Goal: Task Accomplishment & Management: Manage account settings

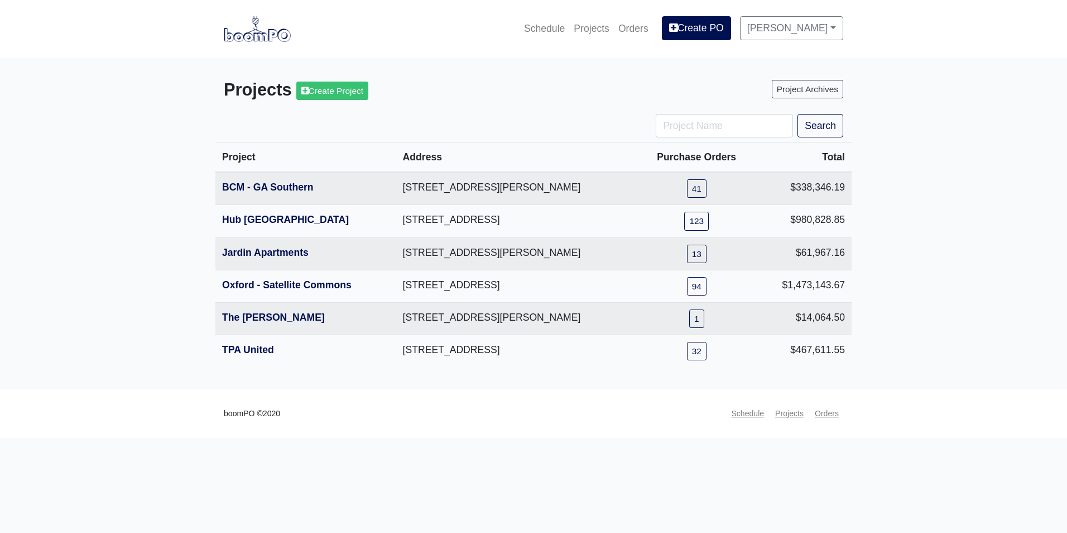
click at [150, 248] on main "Projects Create Project Project Archives Search Project Address Purchase Orders…" at bounding box center [533, 224] width 1067 height 332
click at [264, 250] on link "Jardin Apartments" at bounding box center [265, 252] width 87 height 11
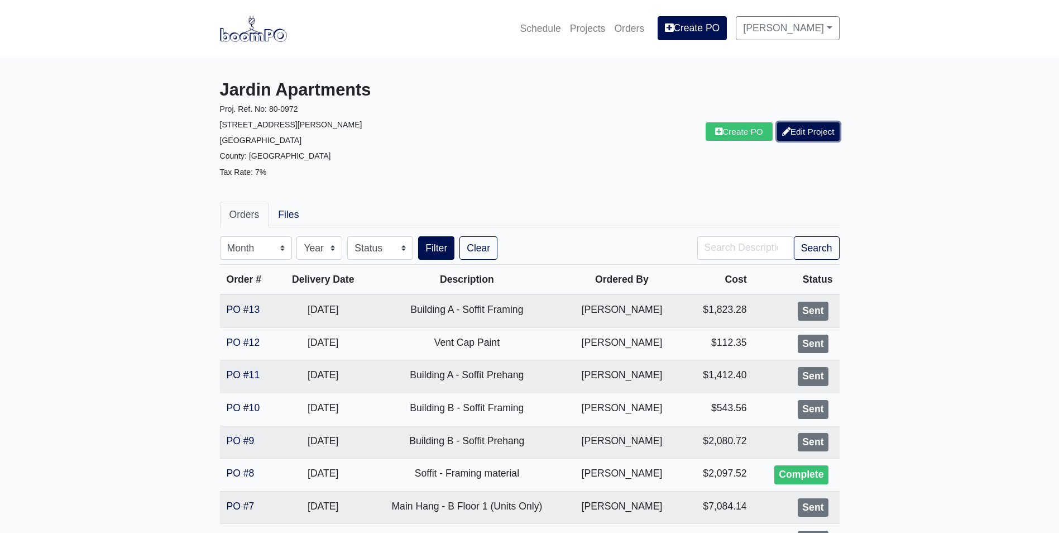
click at [827, 136] on link "Edit Project" at bounding box center [808, 131] width 63 height 18
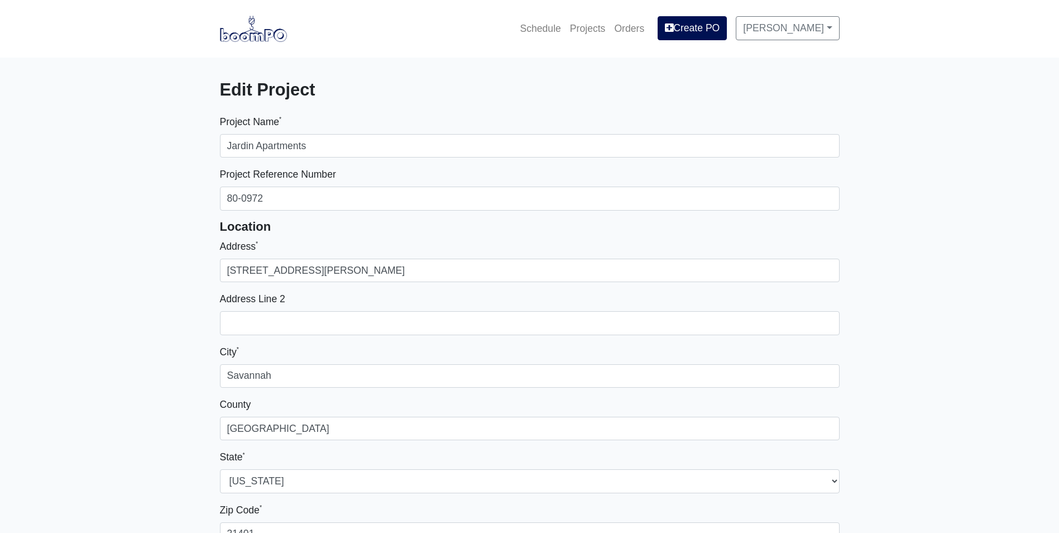
select select
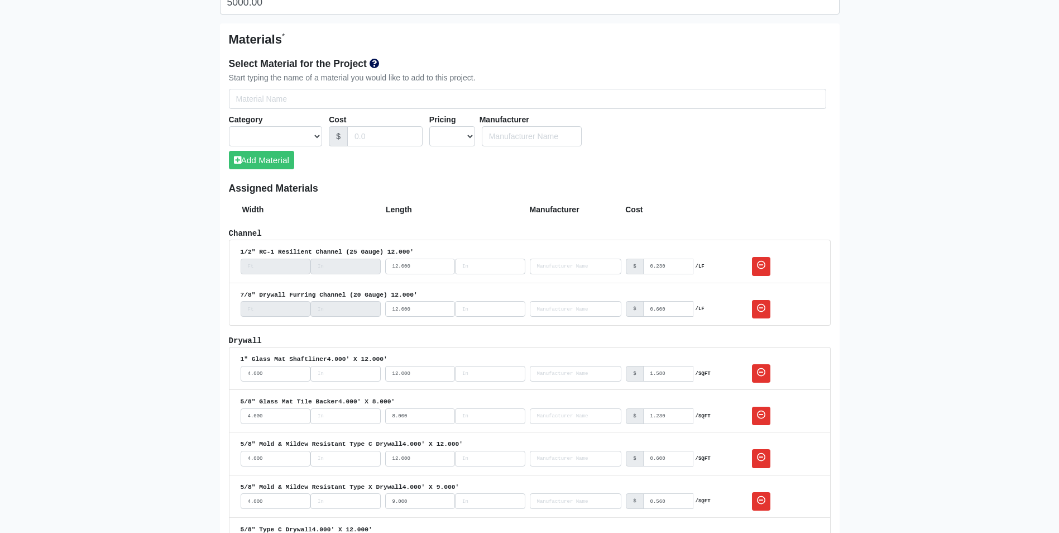
scroll to position [608, 0]
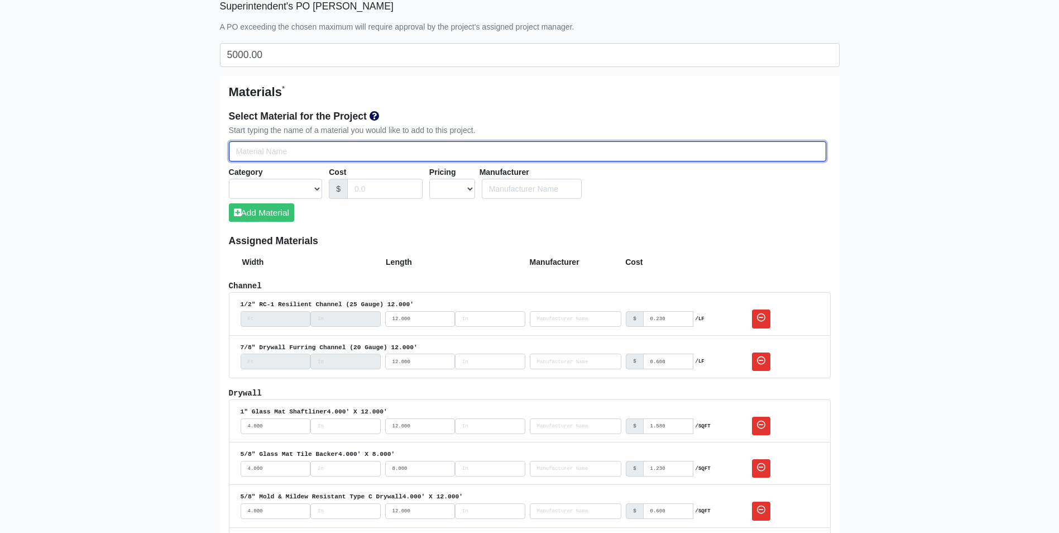
click at [267, 156] on input "Select Team Members for the Project" at bounding box center [527, 151] width 597 height 21
type input "I"
select select
type input "In"
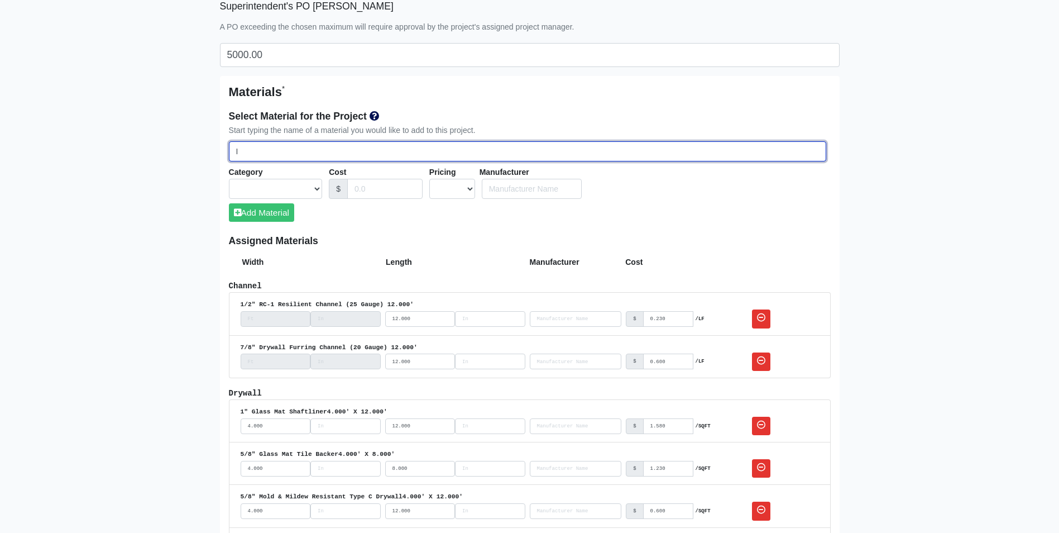
select select
type input "Int"
select select
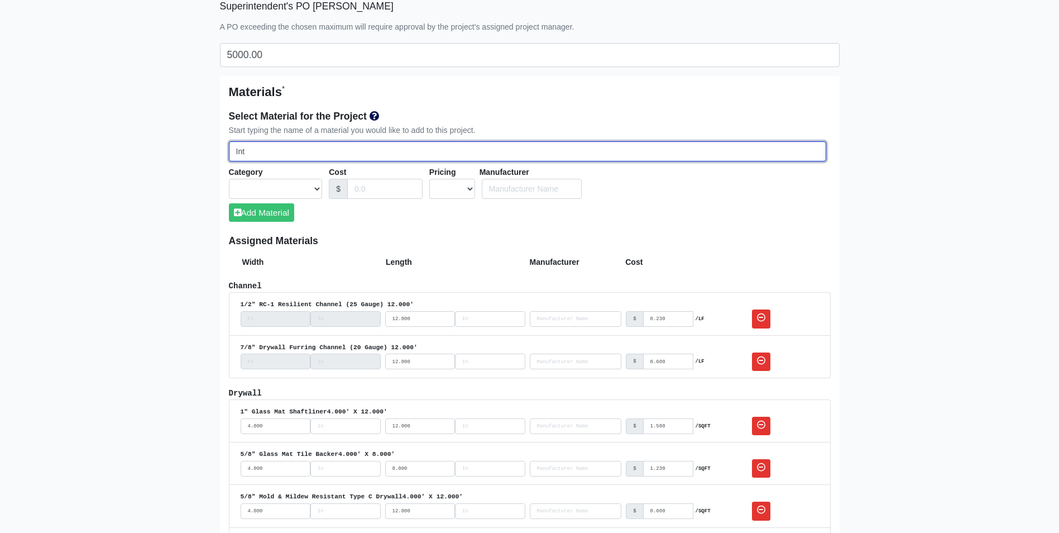
type input "Inte"
select select
type input "Inter"
select select
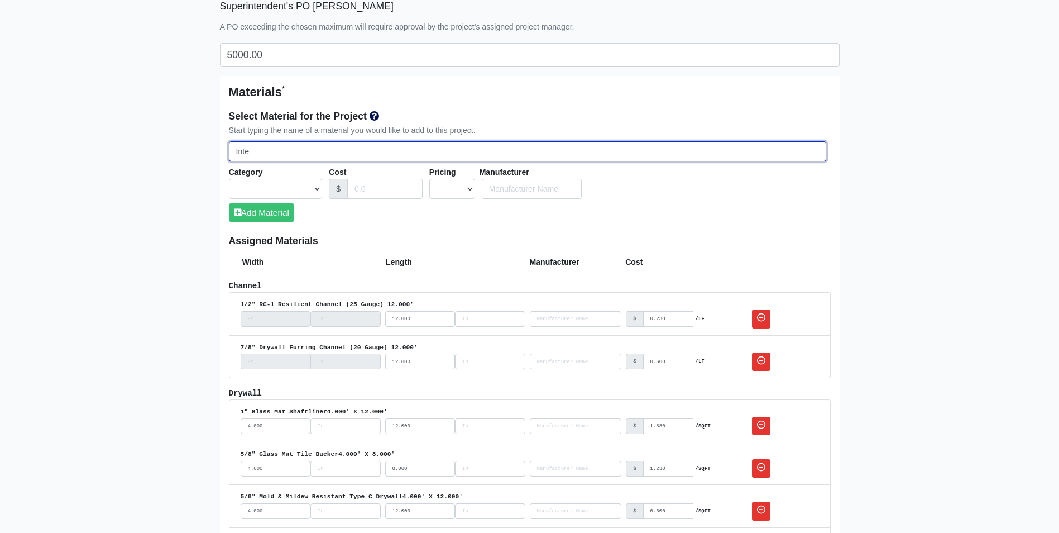
select select
type input "Interi"
select select
type input "Interio"
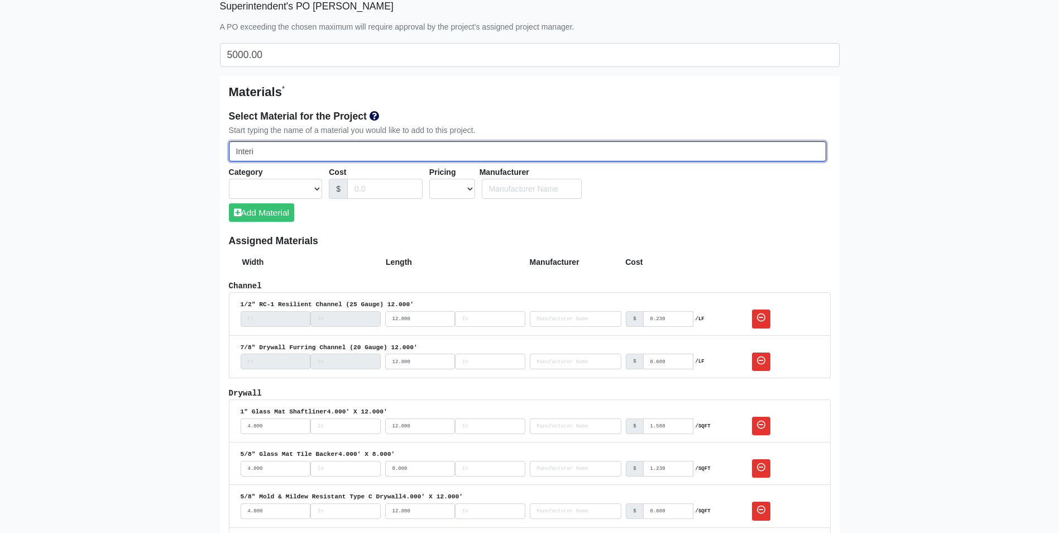
select select
type input "Interior"
select select
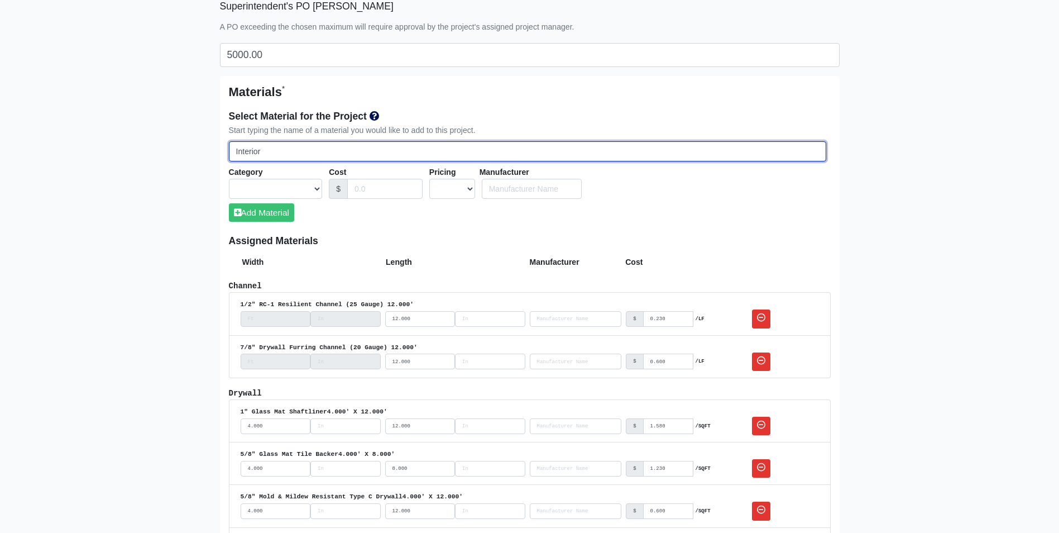
type input "Interior"
select select
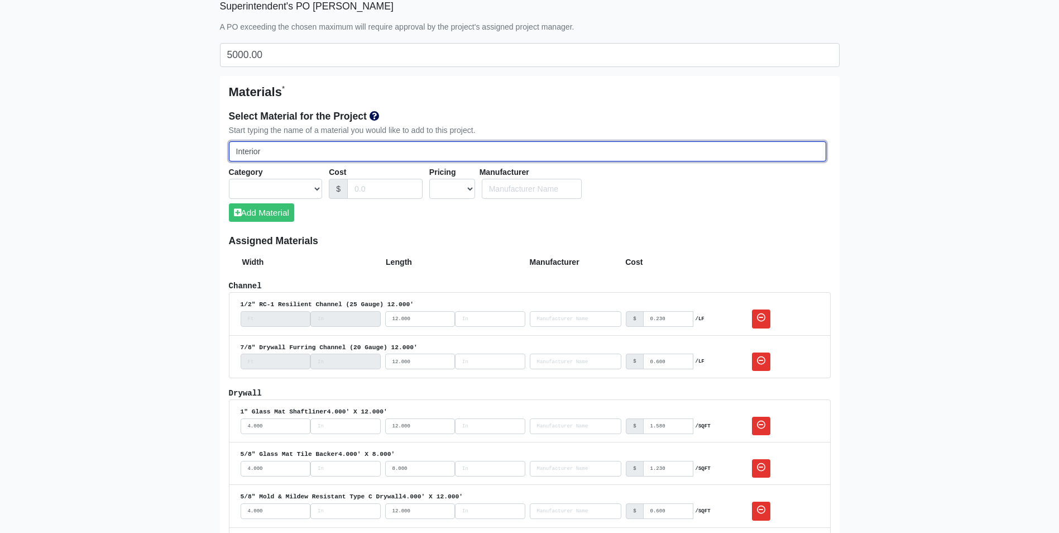
select select
type input "Interior P"
select select
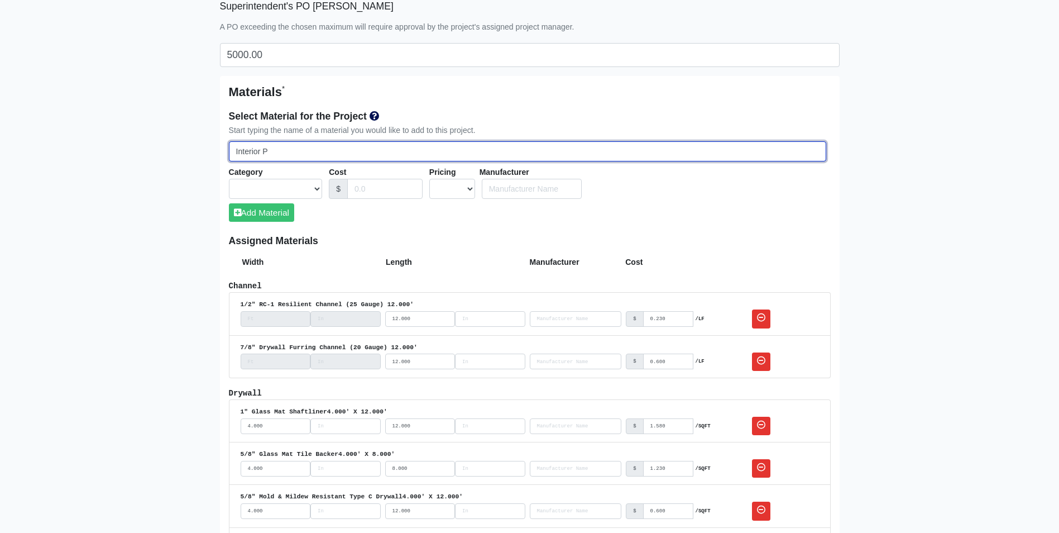
type input "Interior Pr"
select select
type input "Interior Pri"
select select
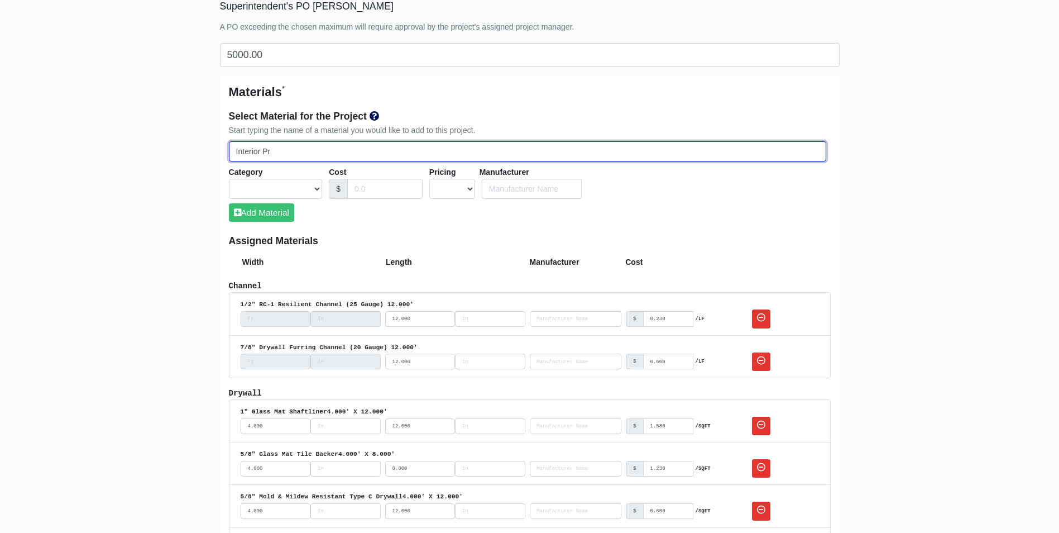
select select
type input "Interior Prim"
select select
type input "Interior Prime"
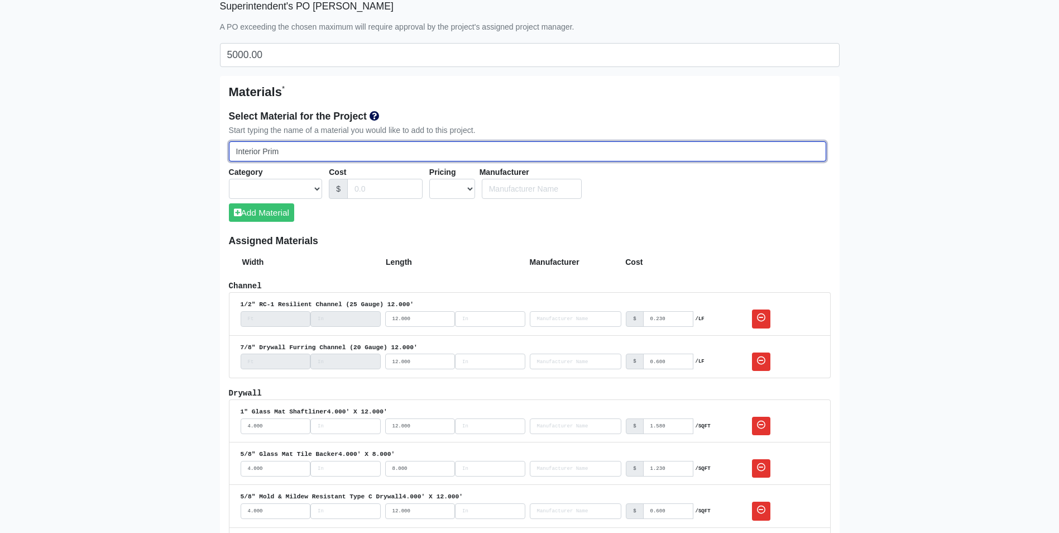
select select
type input "Interior Primer"
select select
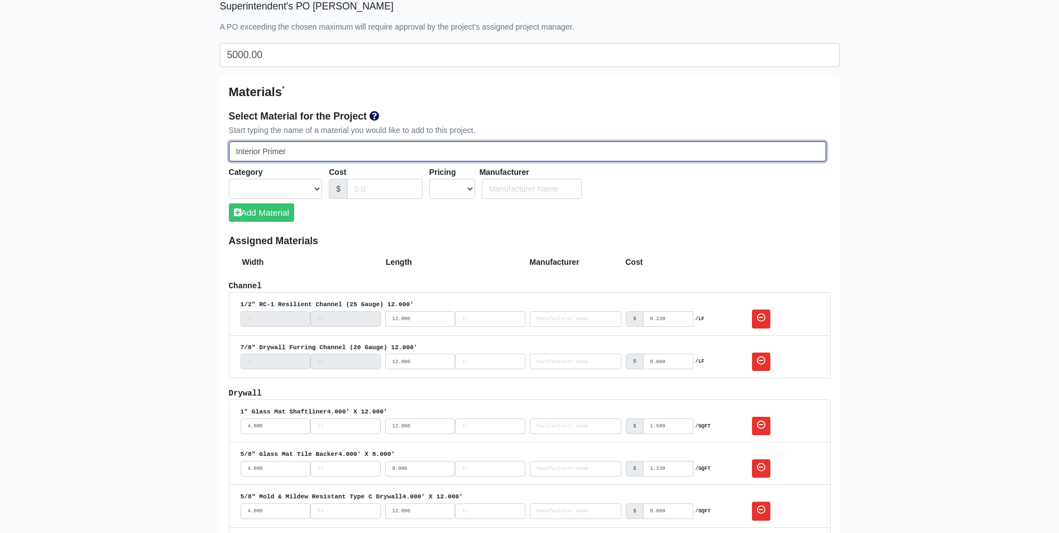
type input "Interior Primer"
select select
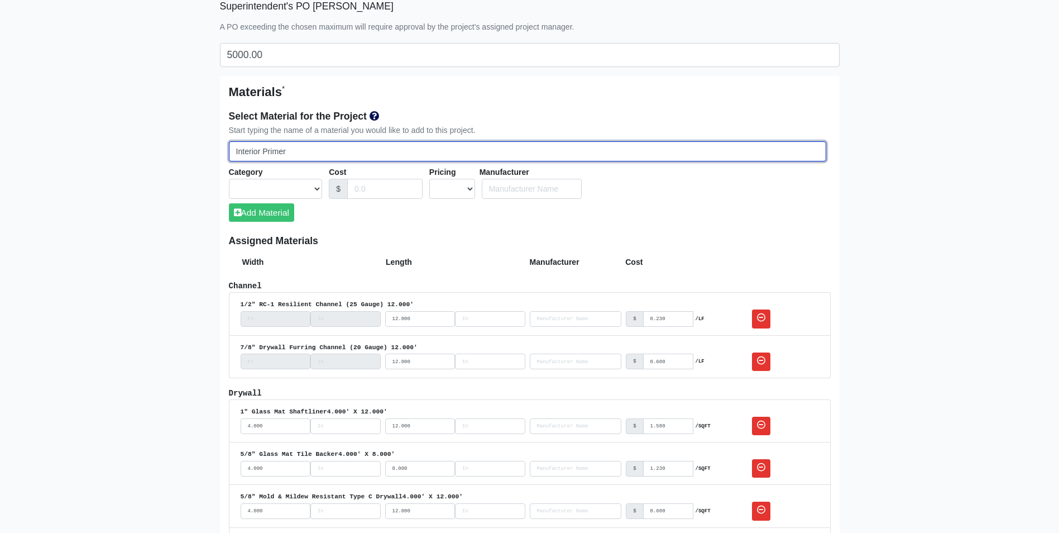
select select
type input "Interior Primer W"
select select
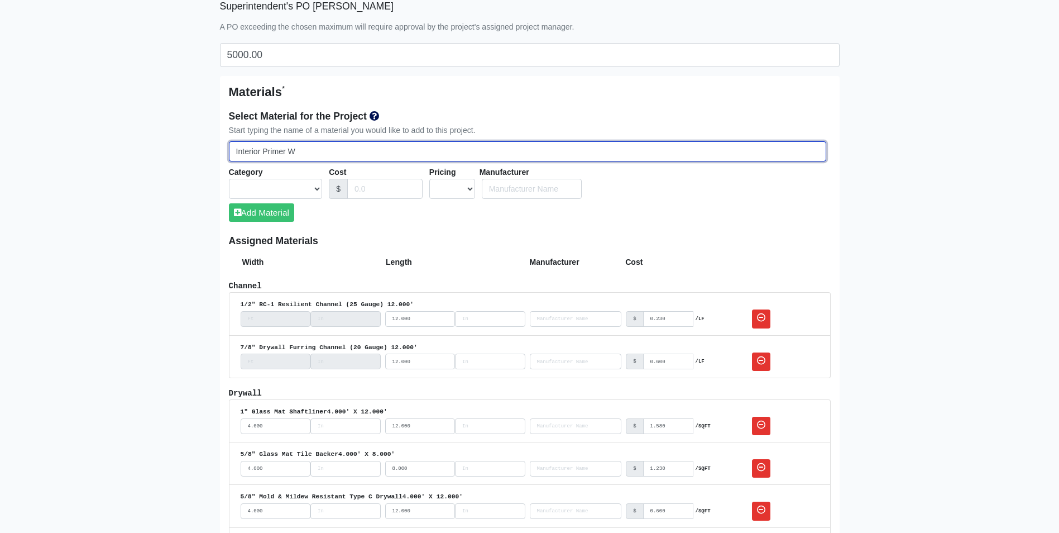
type input "Interior Primer Wh"
select select
type input "Interior Primer Whi"
select select
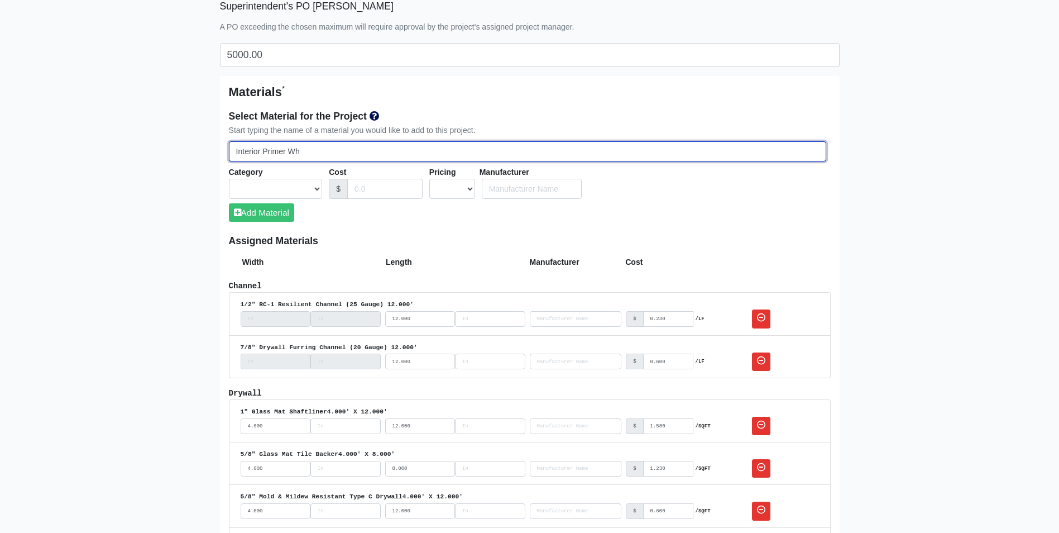
select select
type input "Interior Primer Whit"
select select
type input "Interior Primer White"
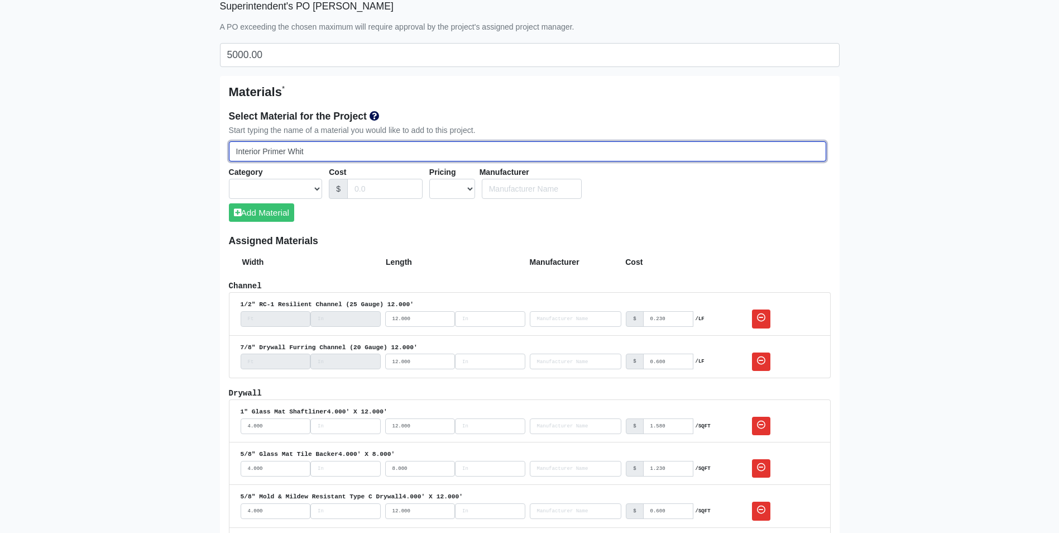
select select
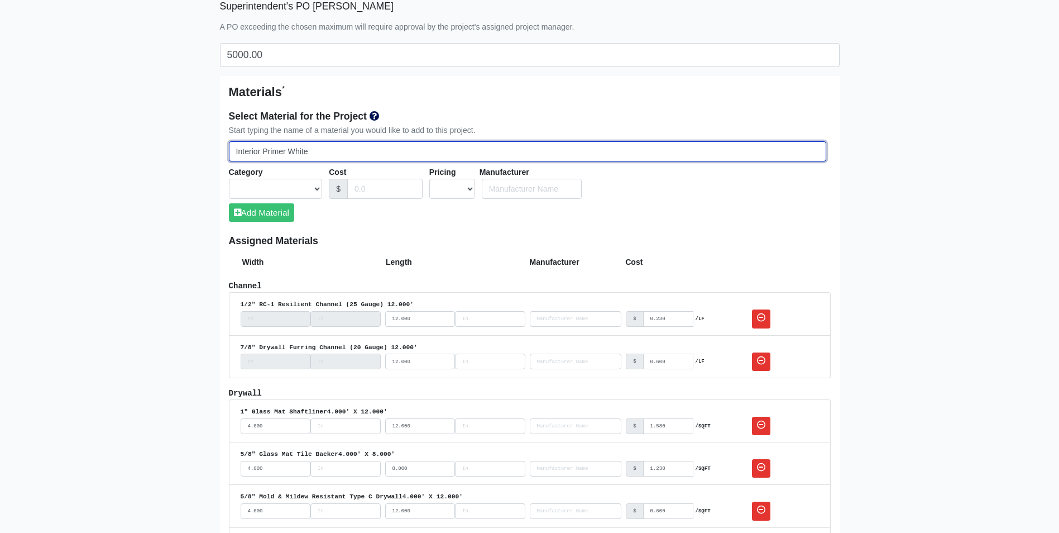
select select
type input "Interior Primer White"
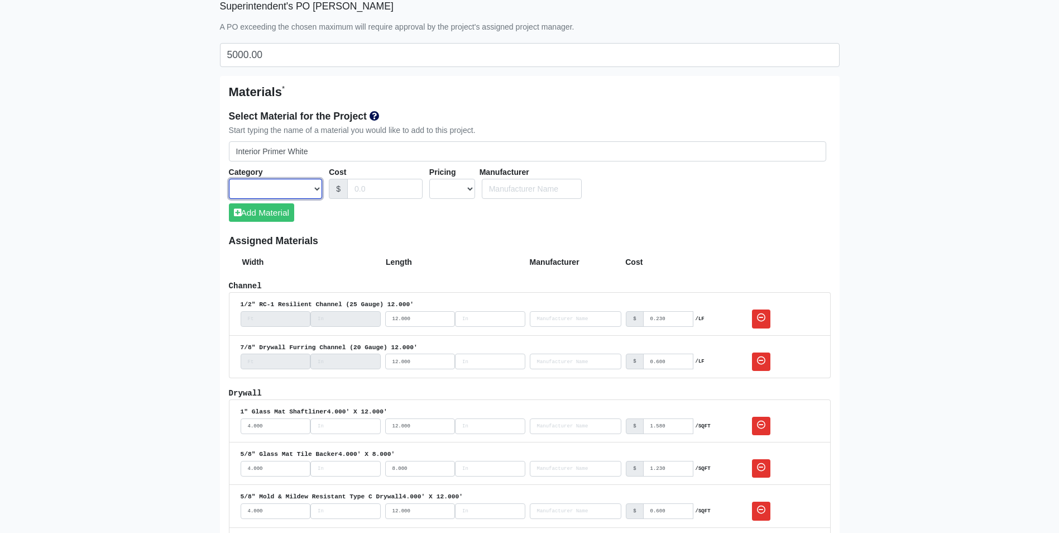
click at [316, 189] on select "Acoustical Ceilings Baffles and Blades Caulk Channel Clean Up Clouds & Canopies…" at bounding box center [276, 189] width 94 height 21
select select "[object Object]"
click at [229, 179] on select "Acoustical Ceilings Baffles and Blades Caulk Channel Clean Up Clouds & Canopies…" at bounding box center [276, 189] width 94 height 21
select select
click at [366, 189] on input "Cost" at bounding box center [384, 189] width 75 height 21
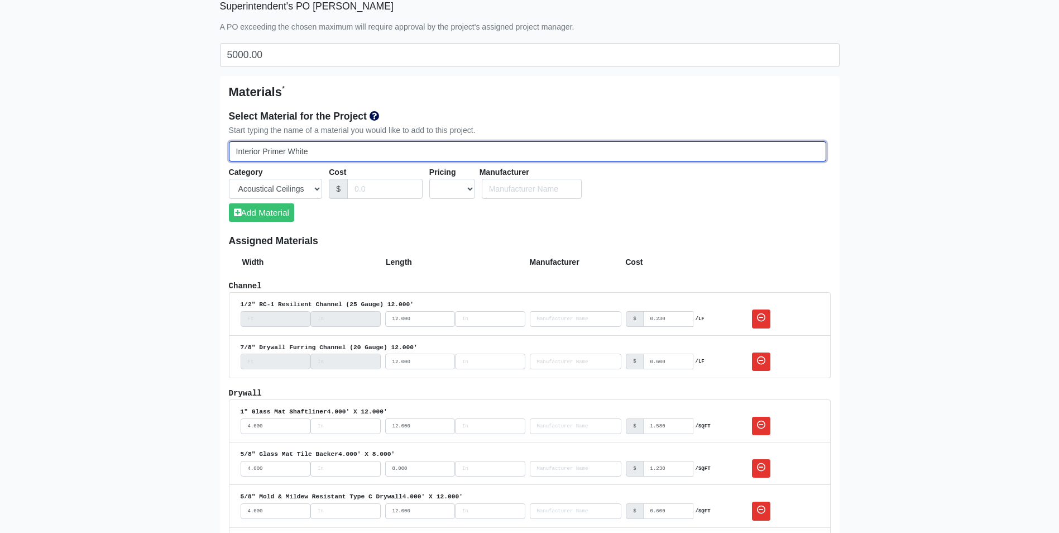
click at [360, 153] on input "Interior Primer White" at bounding box center [527, 151] width 597 height 21
type input "Interior Primer White"
select select
type input "Interior Primer White ("
select select
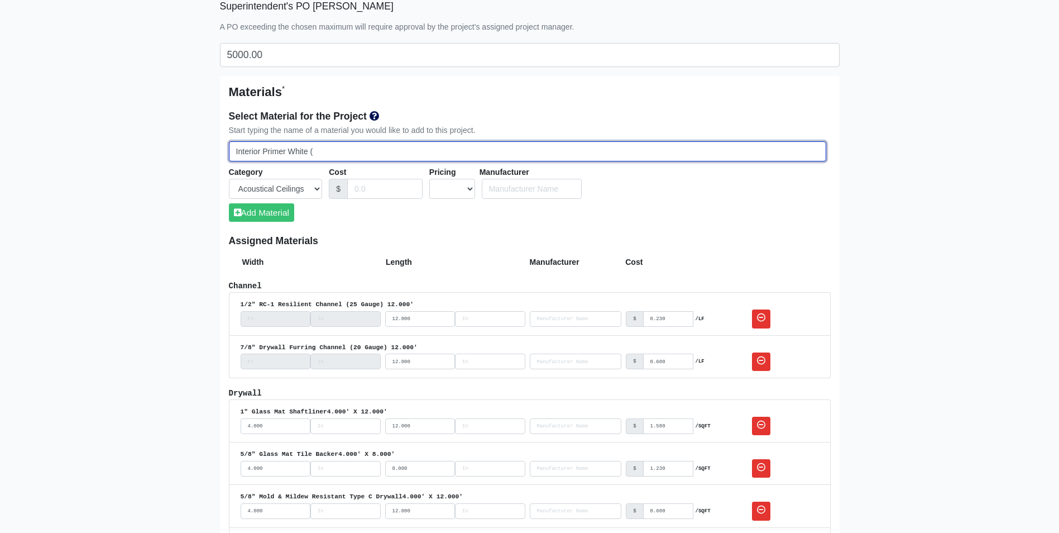
type input "Interior Primer White (5"
select select
type input "Interior Primer White (5)"
select select
type input "Interior Primer White (5"
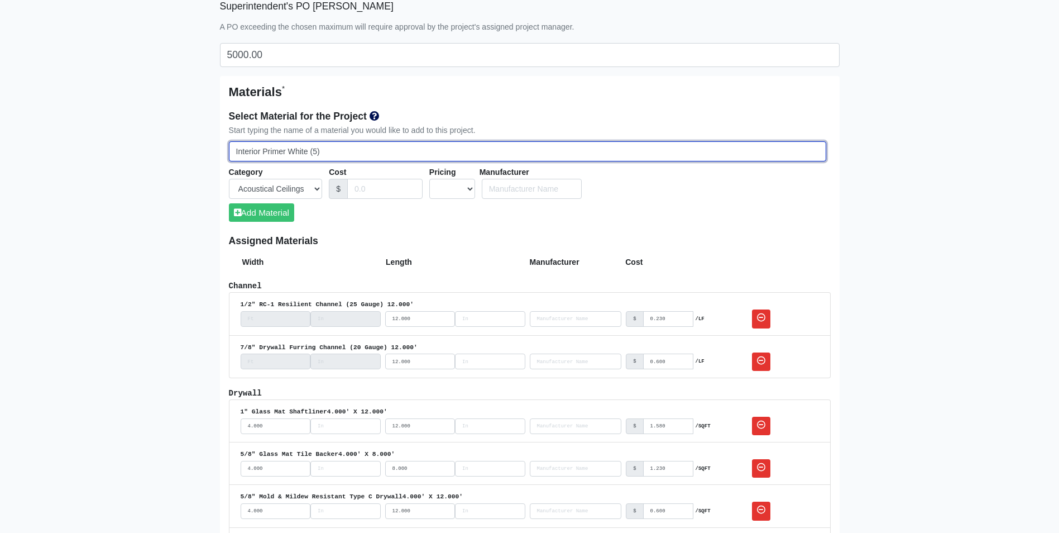
select select
type input "Interior Primer White (5"
select select
type input "Interior Primer White (5 G"
select select
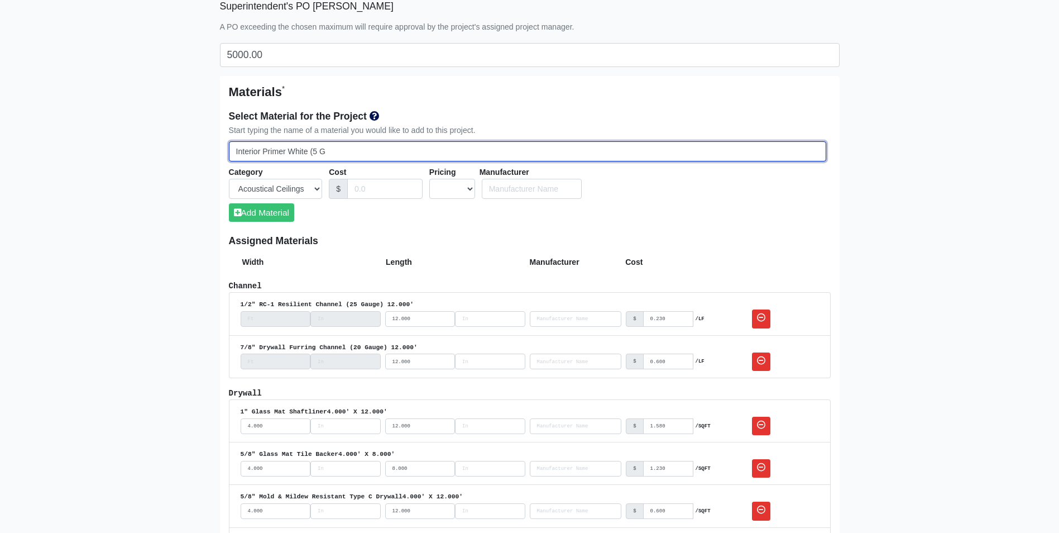
type input "Interior Primer White (5 GA"
select select
type input "Interior Primer White (5 GAL"
select select
type input "Interior Primer White (5 GAL)"
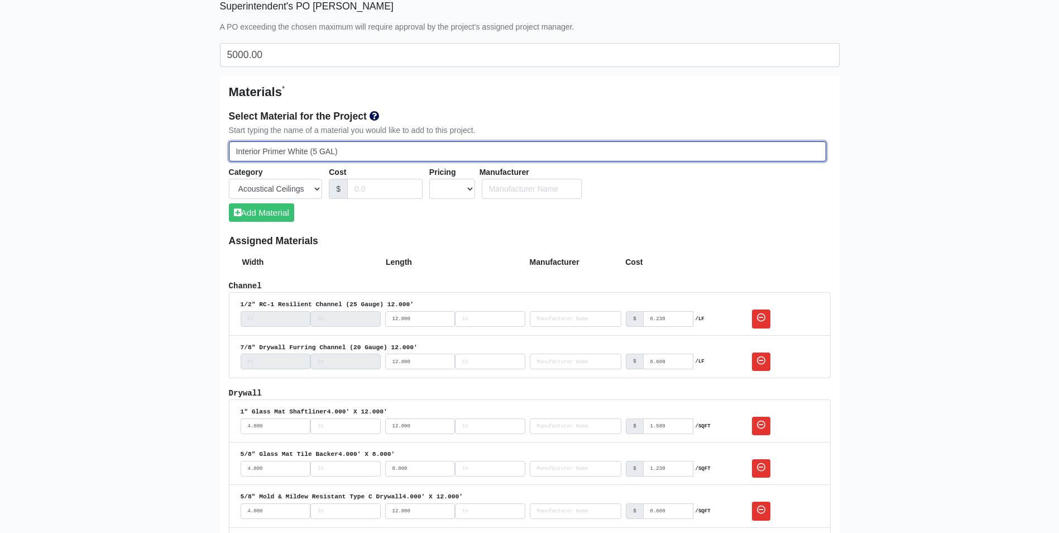
select select
type input "Interior Primer White (5 GAL)"
select select
type input "Interior Primer White (5 GAL) B"
select select
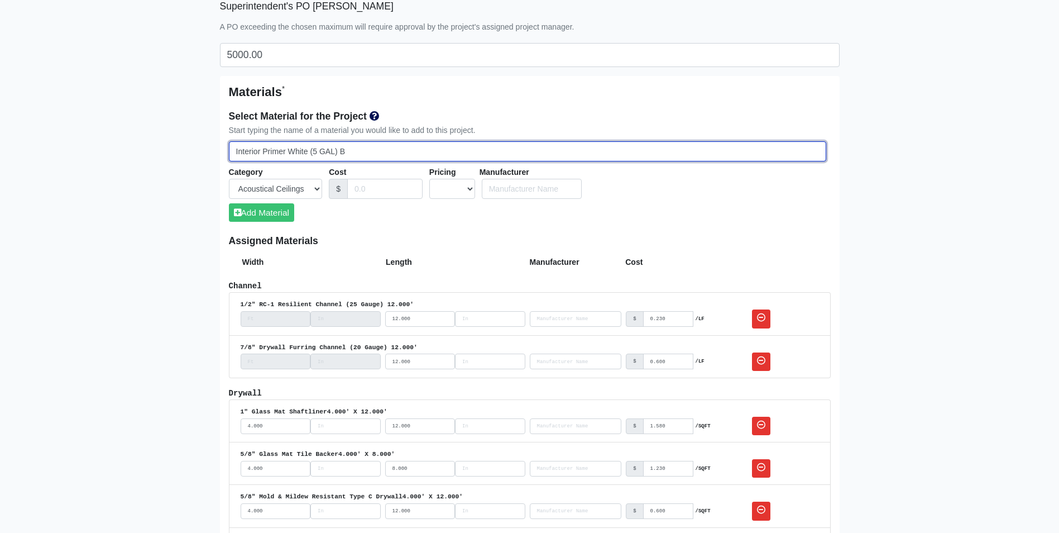
type input "Interior Primer White (5 GAL) Bu"
select select
type input "Interior Primer White (5 GAL) Bucv"
select select
type input "Interior Primer White (5 GAL) Bucvk"
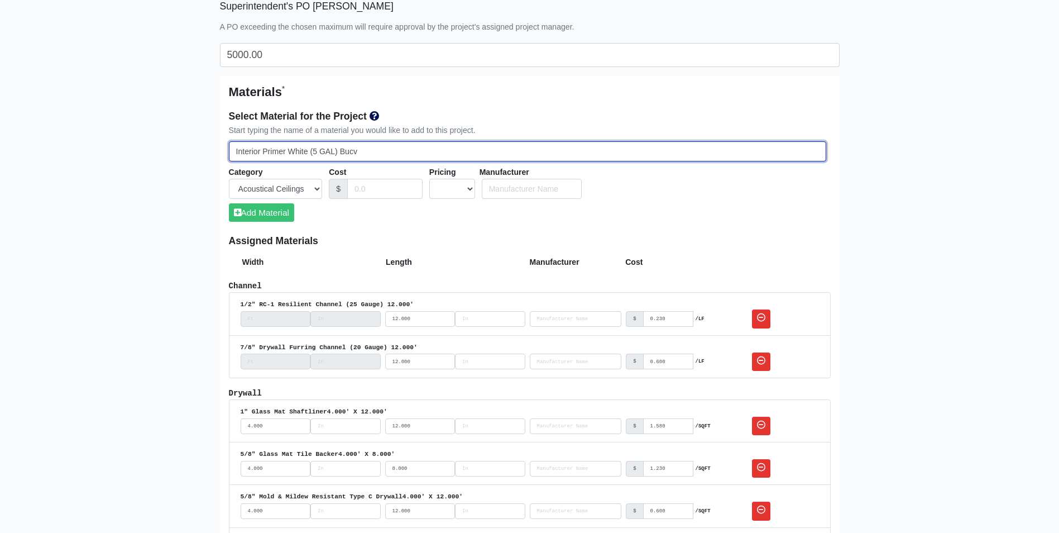
select select
type input "Interior Primer White (5 GAL) Bucvke"
select select
type input "Interior Primer White (5 GAL) Bucvk"
select select
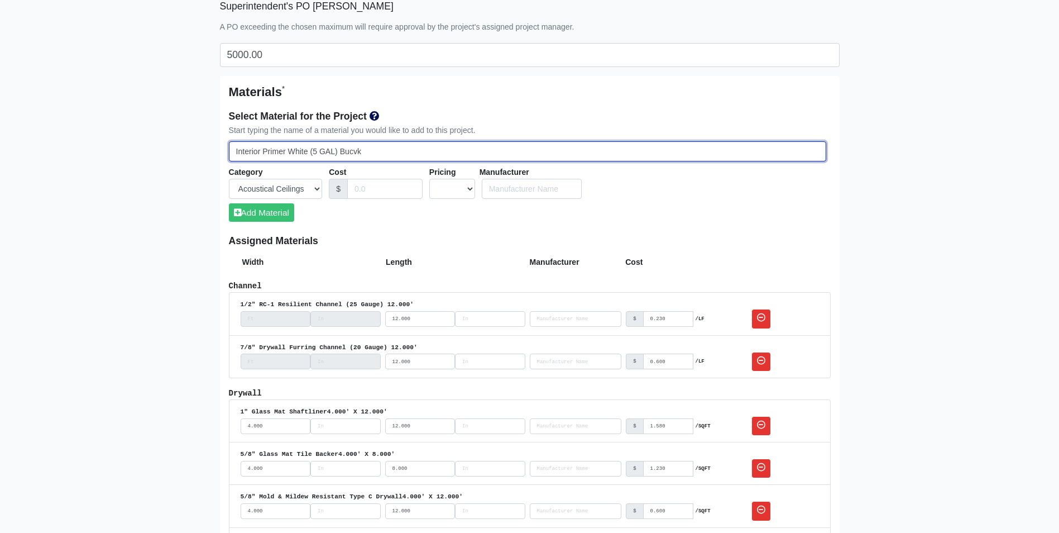
type input "Interior Primer White (5 GAL) Bucv"
select select
type input "Interior Primer White (5 GAL) Buc"
select select
type input "Interior Primer White (5 GAL) Buck"
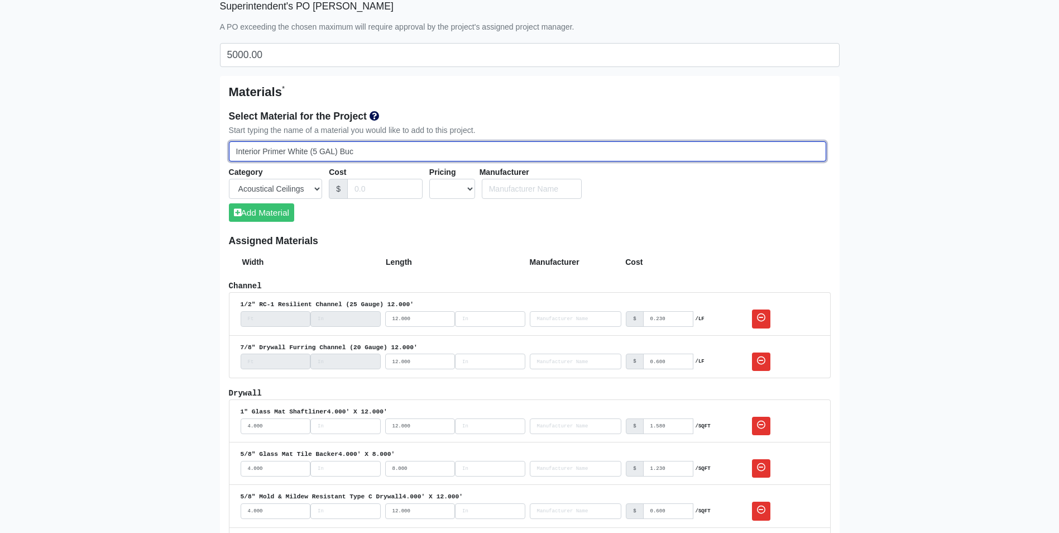
select select
type input "Interior Primer White (5 GAL) Bucke"
select select
type input "Interior Primer White (5 GAL) Bucket"
select select
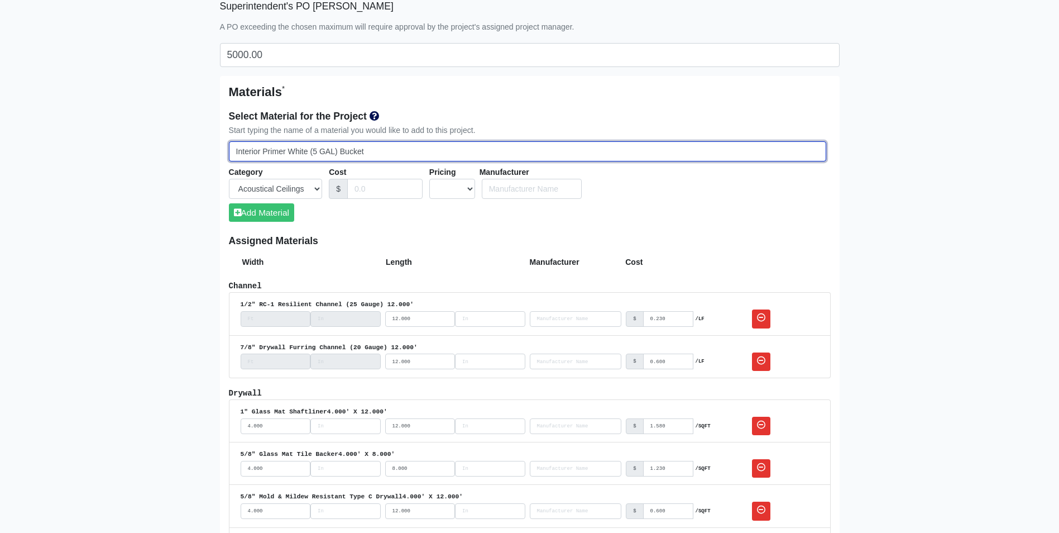
type input "Interior Primer White (5 GAL) Bucket"
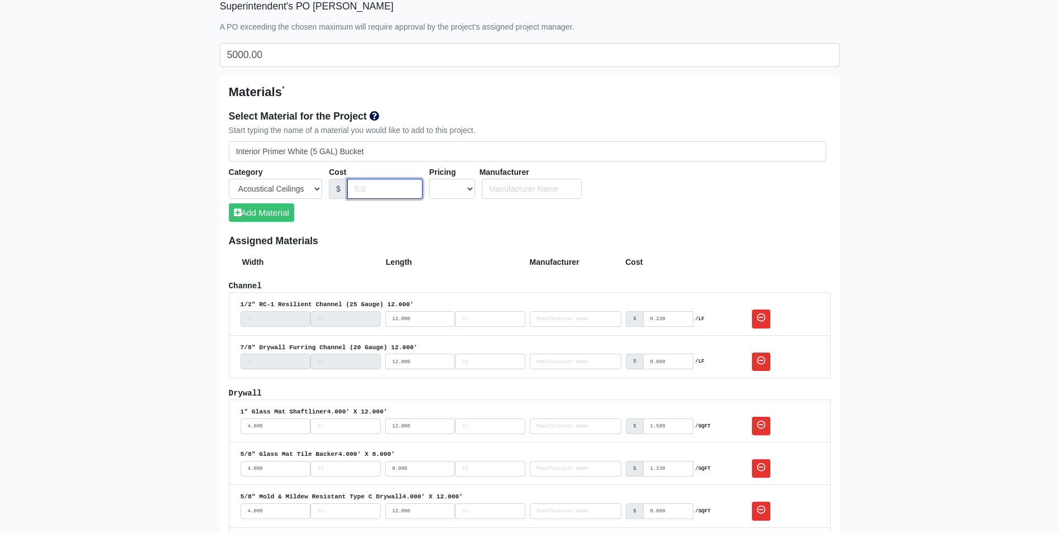
click at [360, 186] on input "Cost" at bounding box center [384, 189] width 75 height 21
type input "5"
select select
type input "55"
select select
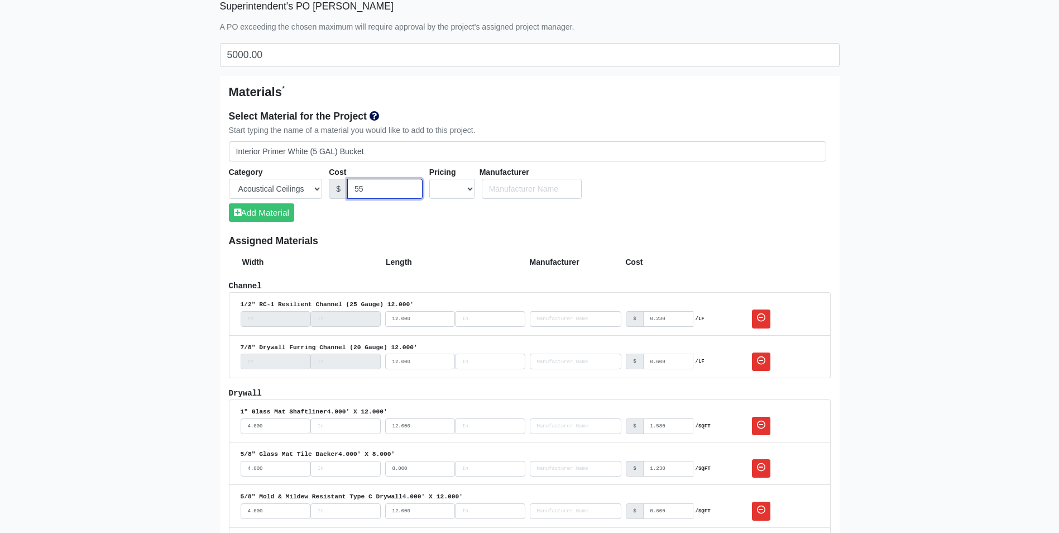
type input "55."
select select
type input "55.0"
select select
type input "55.09"
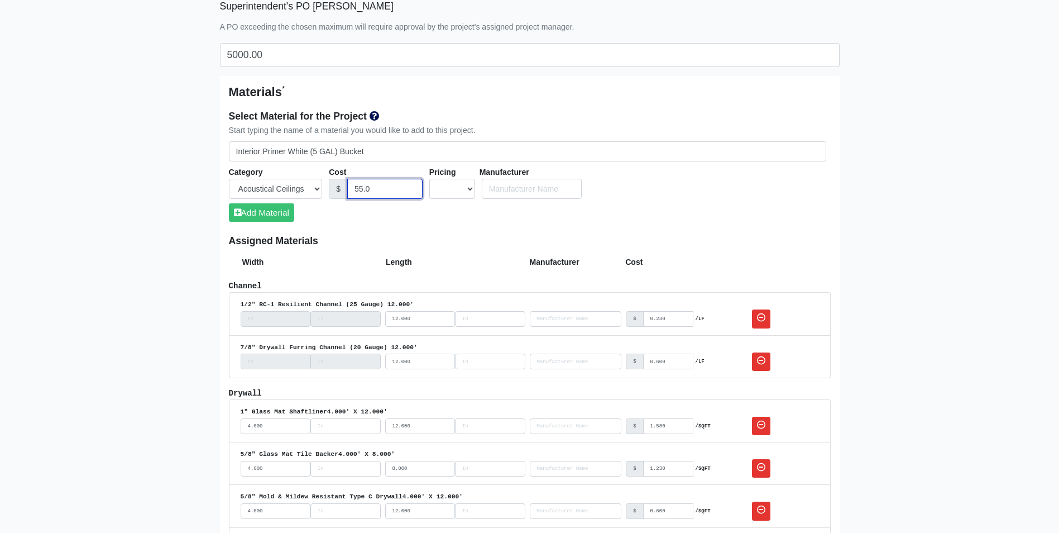
select select
type input "55.09"
click at [437, 191] on select "UNIT MLF LF MSQFT SQFT" at bounding box center [452, 189] width 46 height 21
select select "2"
click at [429, 179] on select "UNIT MLF LF MSQFT SQFT" at bounding box center [452, 189] width 46 height 21
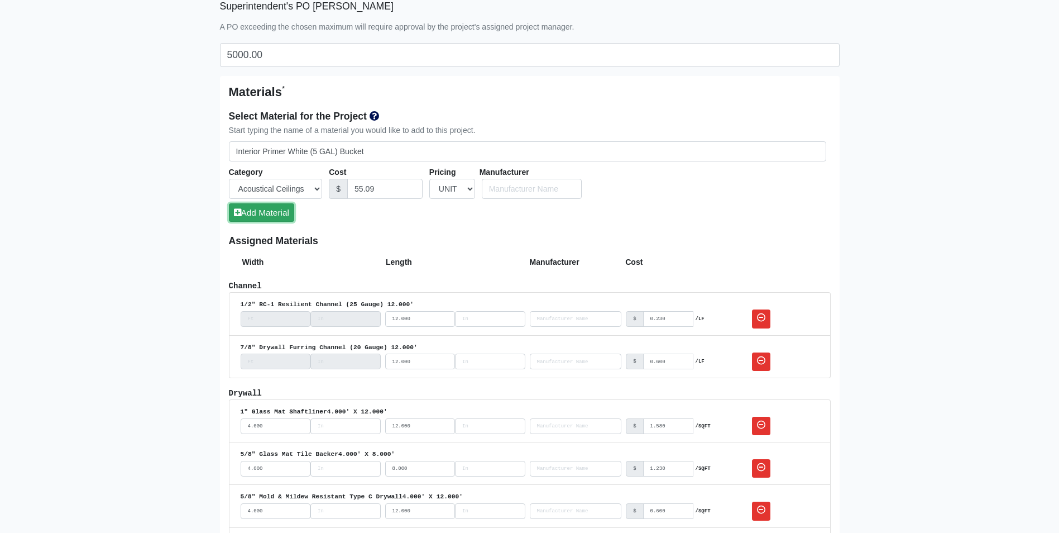
click at [282, 214] on button "Add Material" at bounding box center [261, 212] width 65 height 18
select select
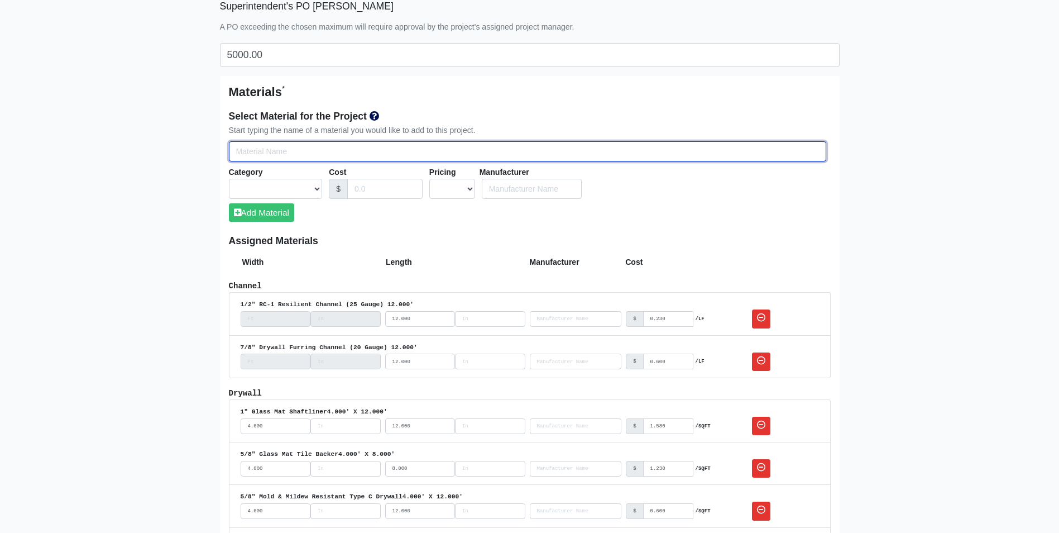
click at [295, 145] on input "Select Team Members for the Project" at bounding box center [527, 151] width 597 height 21
type input "I"
select select
type input "In"
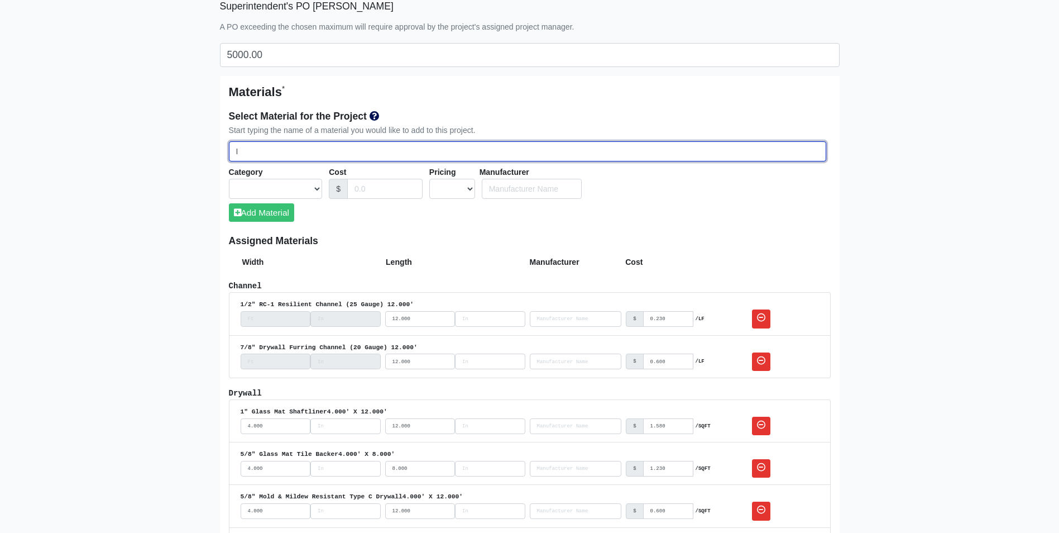
select select
type input "I"
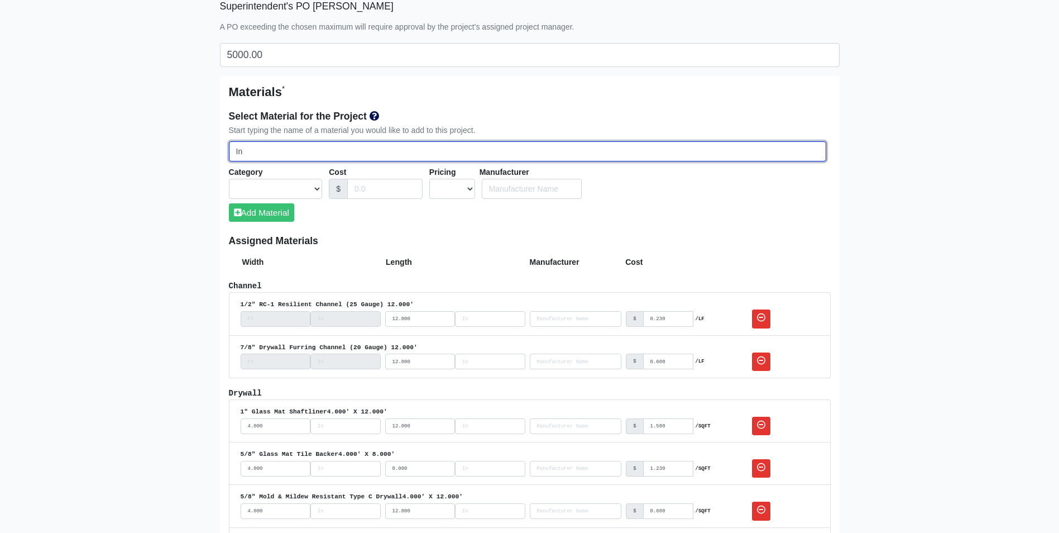
select select
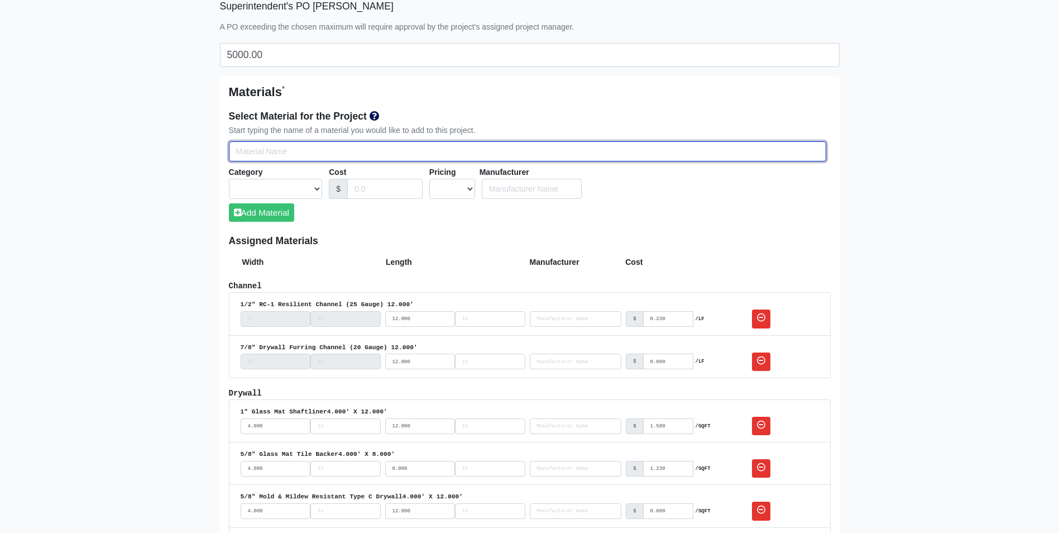
select select
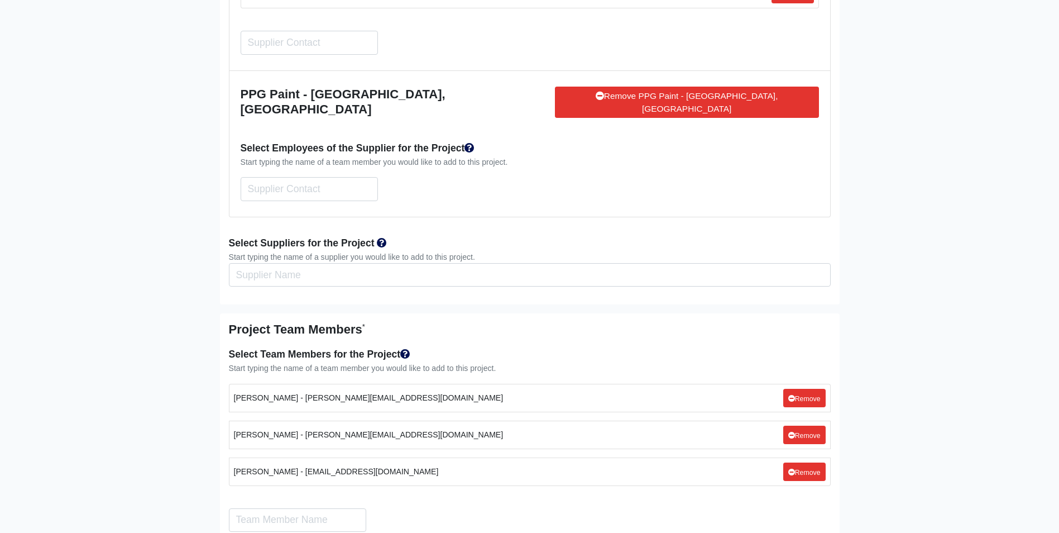
scroll to position [2682, 0]
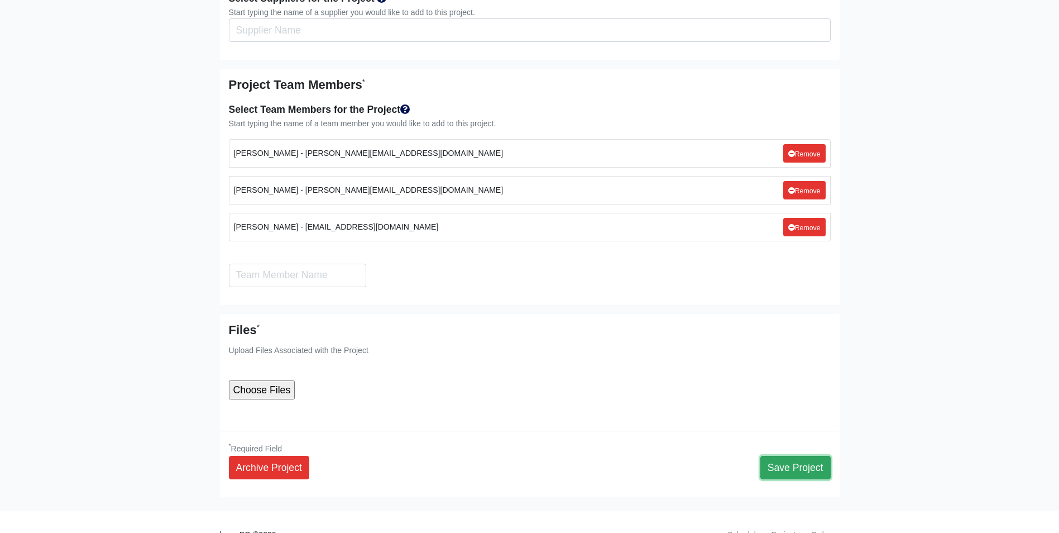
click at [799, 456] on button "Save Project" at bounding box center [795, 467] width 70 height 23
